Goal: Communication & Community: Share content

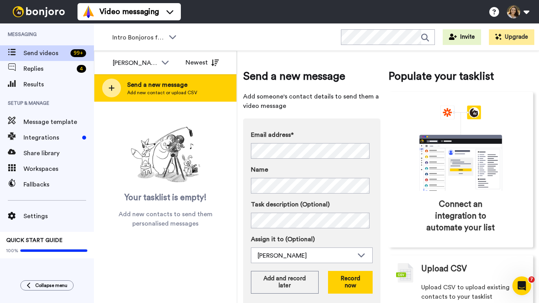
click at [178, 78] on div "Send a new message Add new contact or upload CSV" at bounding box center [165, 87] width 142 height 27
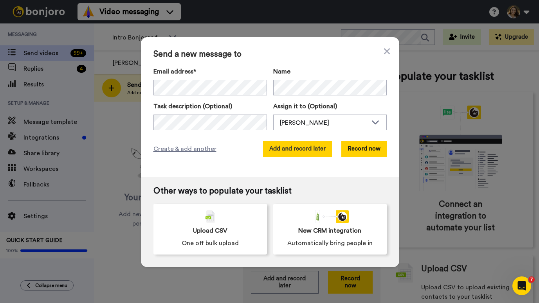
click at [301, 154] on button "Add and record later" at bounding box center [297, 149] width 69 height 16
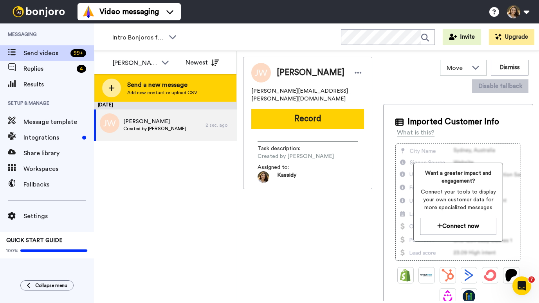
click at [165, 95] on span "Add new contact or upload CSV" at bounding box center [162, 93] width 70 height 6
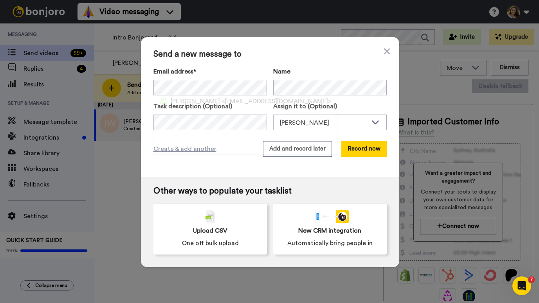
click at [255, 108] on div "Michele Woytek <mkath30@yahoo.com>" at bounding box center [245, 125] width 184 height 59
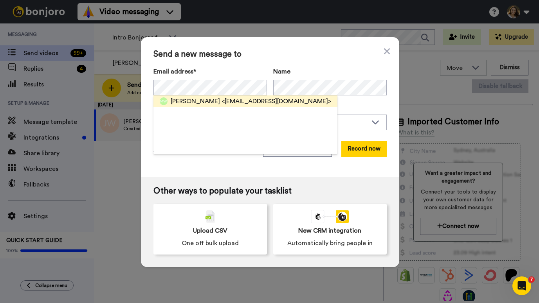
click at [257, 96] on div "Michele Woytek <mkath30@yahoo.com>" at bounding box center [245, 102] width 184 height 12
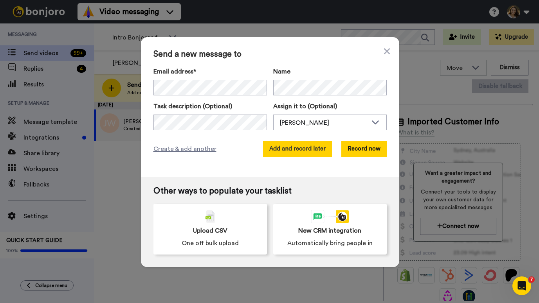
click at [294, 144] on button "Add and record later" at bounding box center [297, 149] width 69 height 16
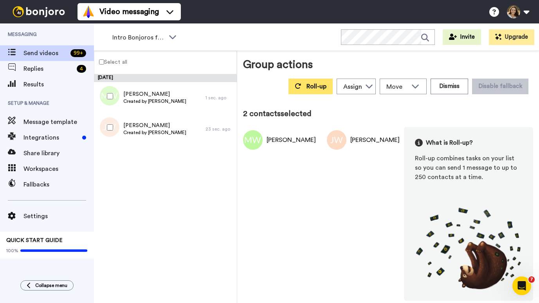
click at [325, 88] on span "Roll-up" at bounding box center [316, 86] width 20 height 6
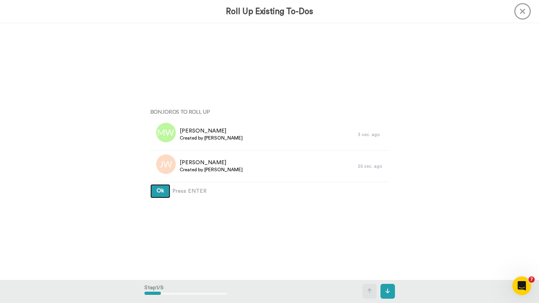
click at [153, 186] on button "Ok" at bounding box center [160, 191] width 20 height 14
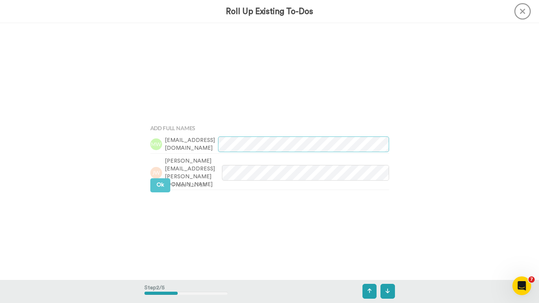
scroll to position [257, 0]
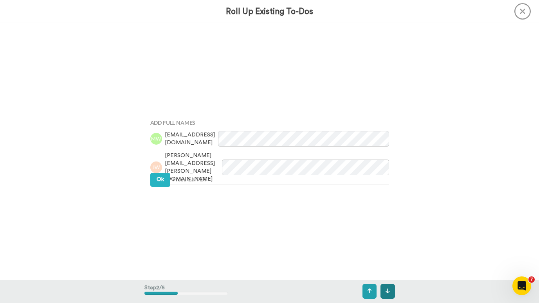
click at [390, 285] on button at bounding box center [387, 291] width 14 height 15
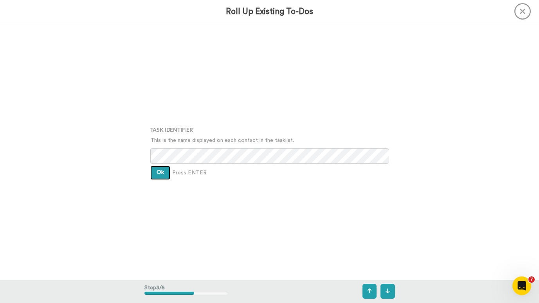
click at [158, 172] on span "Ok" at bounding box center [160, 172] width 7 height 5
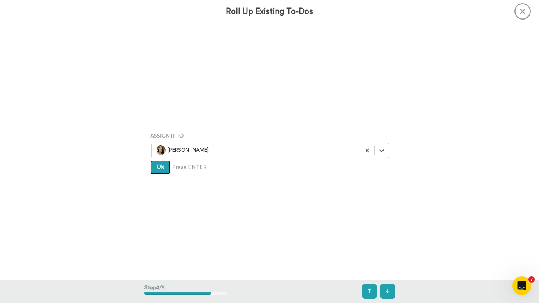
click at [151, 166] on button "Ok" at bounding box center [160, 167] width 20 height 14
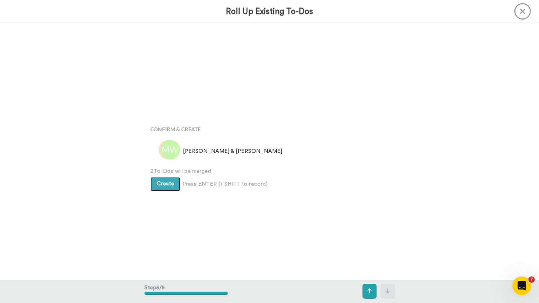
scroll to position [1028, 0]
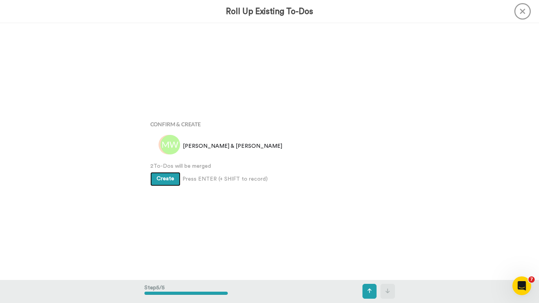
click at [164, 177] on span "Create" at bounding box center [166, 178] width 18 height 5
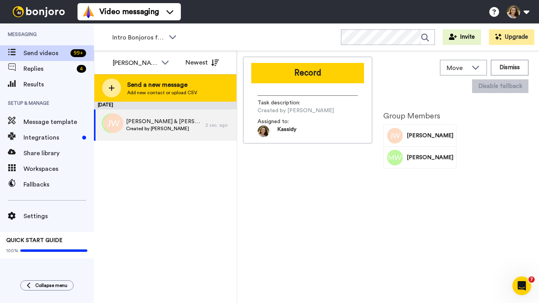
click at [141, 83] on span "Send a new message" at bounding box center [162, 84] width 70 height 9
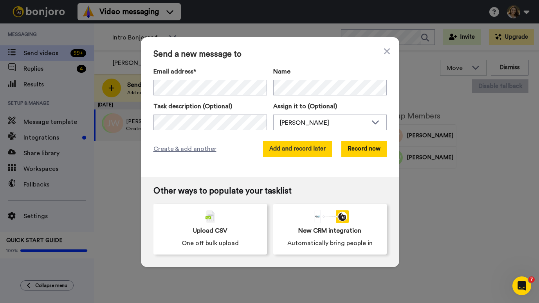
click at [308, 156] on button "Add and record later" at bounding box center [297, 149] width 69 height 16
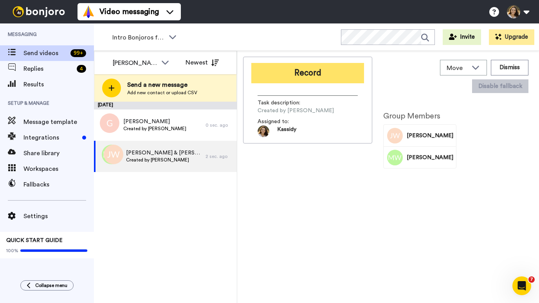
click at [270, 76] on button "Record" at bounding box center [307, 73] width 113 height 20
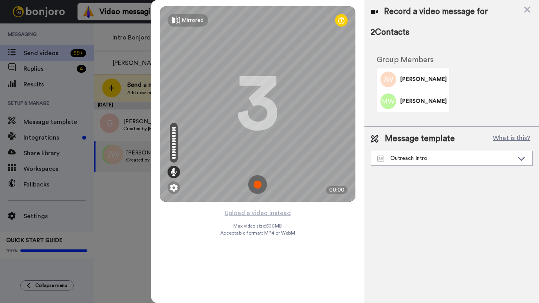
click at [258, 185] on img at bounding box center [257, 184] width 19 height 19
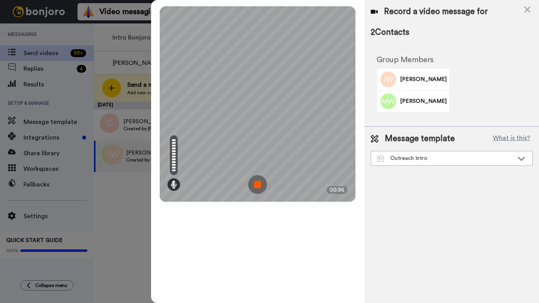
click at [261, 186] on img at bounding box center [257, 184] width 19 height 19
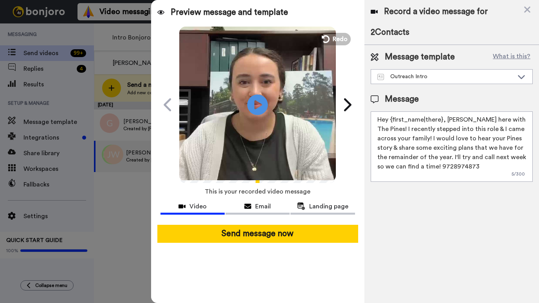
click at [247, 107] on icon "Play/Pause" at bounding box center [257, 104] width 21 height 37
click at [267, 104] on icon at bounding box center [257, 104] width 21 height 21
click at [250, 112] on icon at bounding box center [257, 104] width 21 height 21
drag, startPoint x: 442, startPoint y: 119, endPoint x: 390, endPoint y: 118, distance: 51.7
click at [390, 118] on textarea "Hey {first_name|there}, [PERSON_NAME] here with The Pines! I recently stepped i…" at bounding box center [452, 147] width 162 height 70
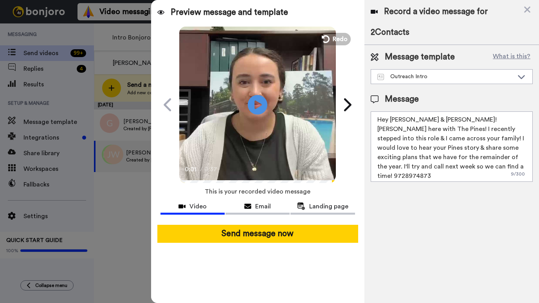
drag, startPoint x: 496, startPoint y: 170, endPoint x: 493, endPoint y: 160, distance: 10.3
click at [493, 160] on textarea "Hey Jeff & Michele! Kassidy Sanders here with The Pines! I recently stepped int…" at bounding box center [452, 147] width 162 height 70
click at [479, 167] on textarea "Hey [PERSON_NAME] & [PERSON_NAME]! [PERSON_NAME] here with The Pines! I recentl…" at bounding box center [452, 147] width 162 height 70
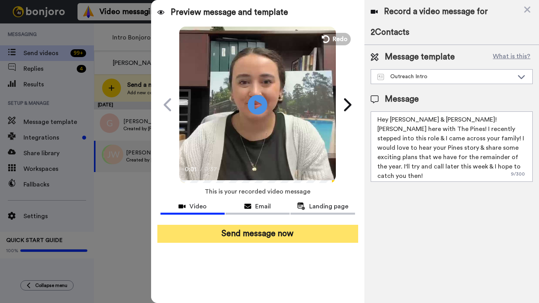
type textarea "Hey [PERSON_NAME] & [PERSON_NAME]! [PERSON_NAME] here with The Pines! I recentl…"
click at [285, 237] on button "Send message now" at bounding box center [257, 234] width 201 height 18
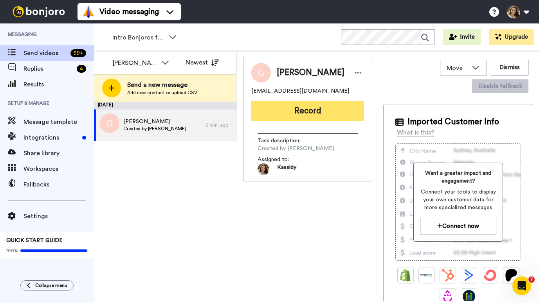
click at [318, 110] on button "Record" at bounding box center [307, 111] width 113 height 20
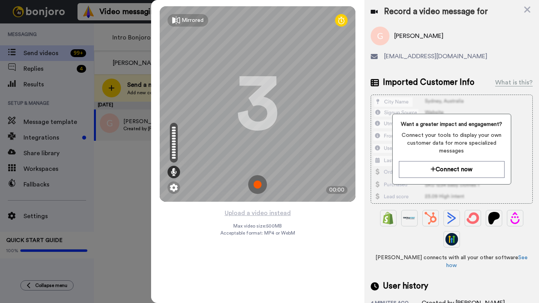
click at [258, 183] on img at bounding box center [257, 184] width 19 height 19
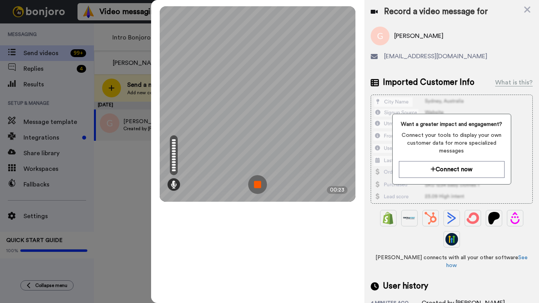
click at [258, 183] on img at bounding box center [257, 184] width 19 height 19
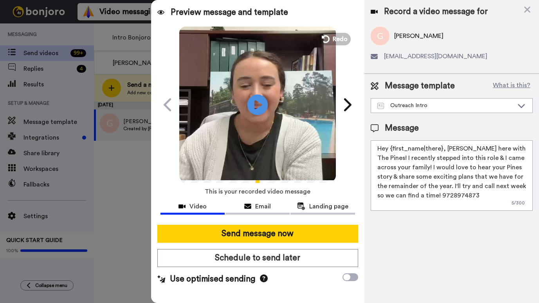
click at [260, 102] on icon at bounding box center [257, 104] width 21 height 21
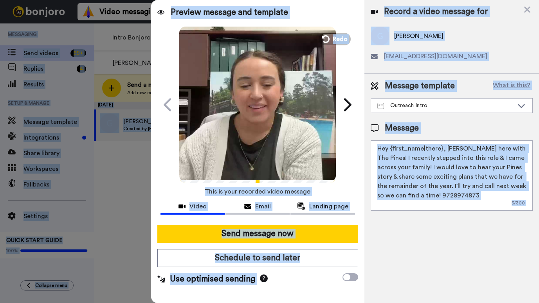
click at [472, 190] on textarea "Hey {first_name|there}, Kassidy Sanders here with The Pines! I recently stepped…" at bounding box center [452, 176] width 162 height 70
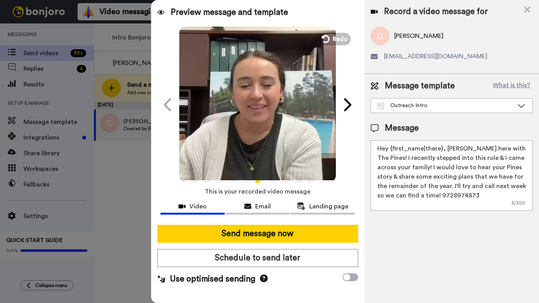
drag, startPoint x: 476, startPoint y: 197, endPoint x: 359, endPoint y: 150, distance: 126.4
click at [359, 150] on div "Preview message and template Play/Pause Here’s a video message made just for yo…" at bounding box center [345, 151] width 388 height 303
paste textarea "Jeff & Michele! Kassidy Sanders here with The Pines! I recently stepped into th…"
drag, startPoint x: 431, startPoint y: 149, endPoint x: 391, endPoint y: 149, distance: 40.3
click at [391, 149] on textarea "Hey Jeff & Michele! Kassidy Sanders here with The Pines! I recently stepped int…" at bounding box center [452, 176] width 162 height 70
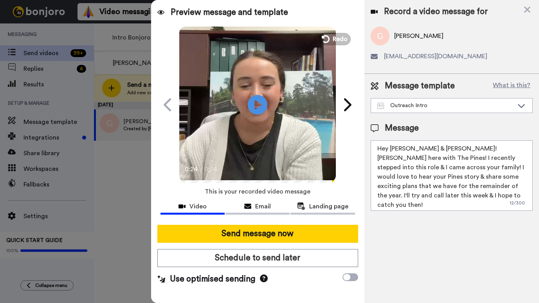
type textarea "Hey Greg & Jane! Kassidy Sanders here with The Pines! I recently stepped into t…"
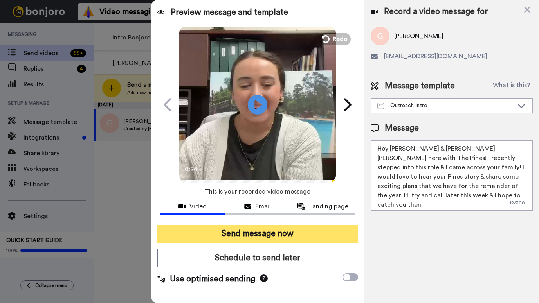
click at [264, 231] on button "Send message now" at bounding box center [257, 234] width 201 height 18
